Goal: Information Seeking & Learning: Find specific fact

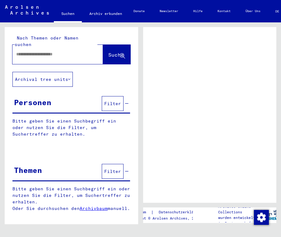
click at [76, 51] on input "text" at bounding box center [52, 54] width 72 height 7
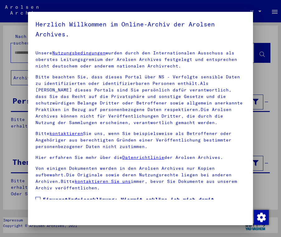
scroll to position [66, 0]
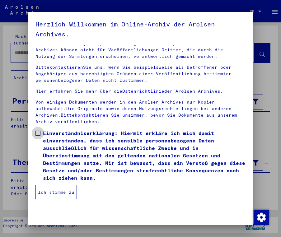
click at [38, 134] on span at bounding box center [37, 133] width 5 height 5
click at [58, 193] on button "Ich stimme zu" at bounding box center [55, 192] width 41 height 15
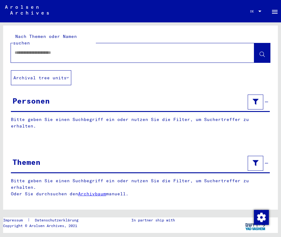
click at [81, 49] on input "text" at bounding box center [127, 52] width 225 height 7
paste input "**********"
type input "**********"
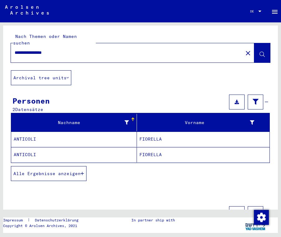
click at [122, 136] on mat-cell "ANTICOLI" at bounding box center [74, 139] width 126 height 15
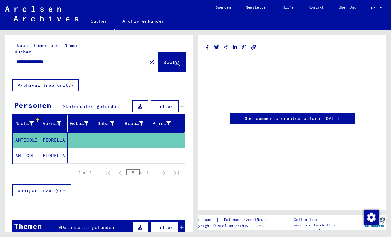
click at [85, 149] on mat-cell at bounding box center [81, 155] width 27 height 15
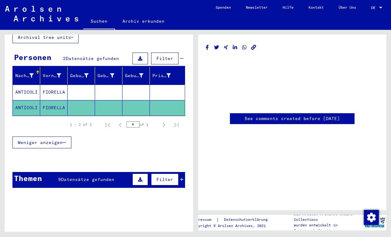
scroll to position [47, 0]
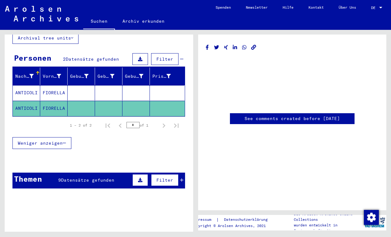
click at [90, 177] on span "Datensätze gefunden" at bounding box center [87, 180] width 53 height 6
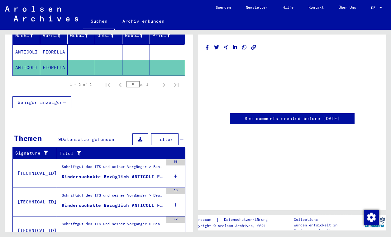
scroll to position [89, 0]
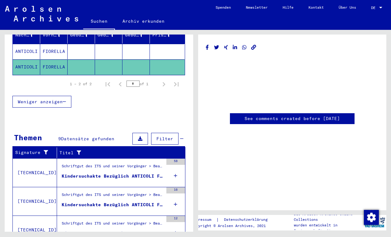
click at [120, 163] on div "Schriftgut des ITS und seiner Vorgänger > Bearbeitung von Anfragen > Fallbezoge…" at bounding box center [112, 167] width 101 height 9
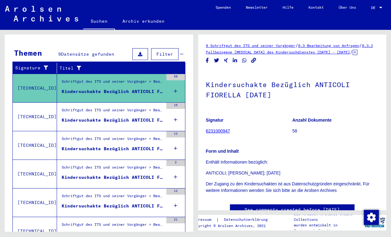
scroll to position [11, 0]
